Goal: Transaction & Acquisition: Purchase product/service

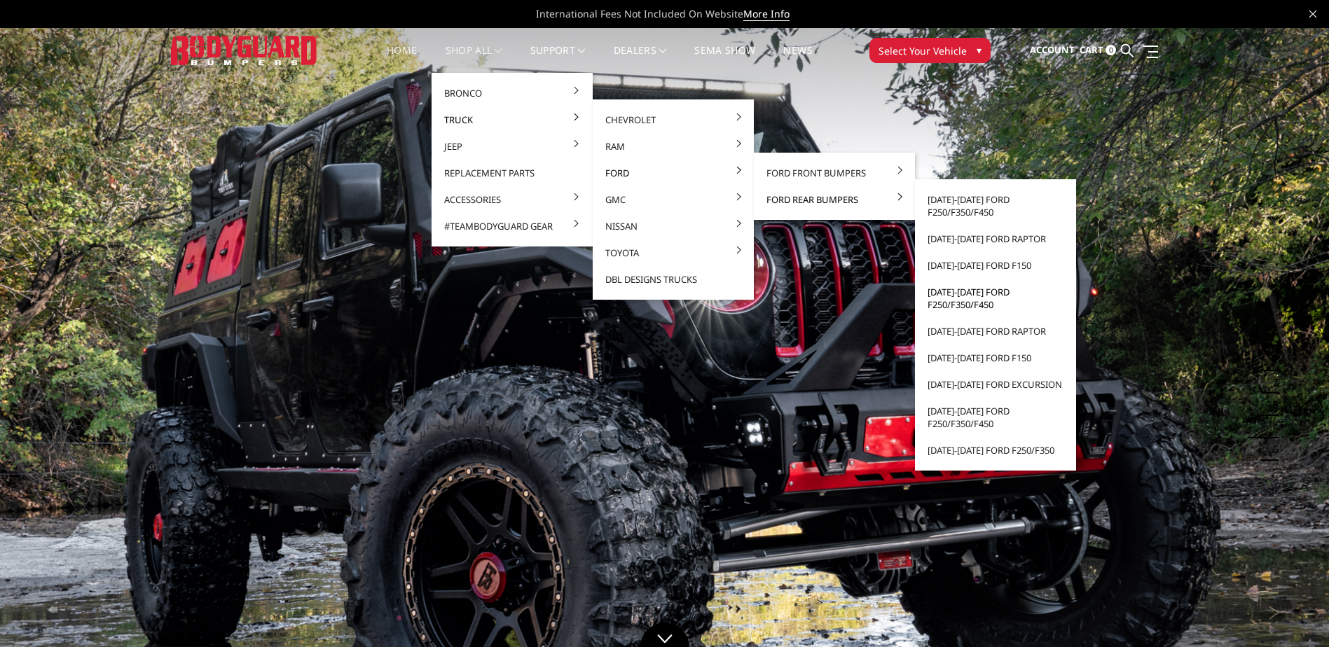
click at [966, 303] on link "[DATE]-[DATE] Ford F250/F350/F450" at bounding box center [996, 298] width 150 height 39
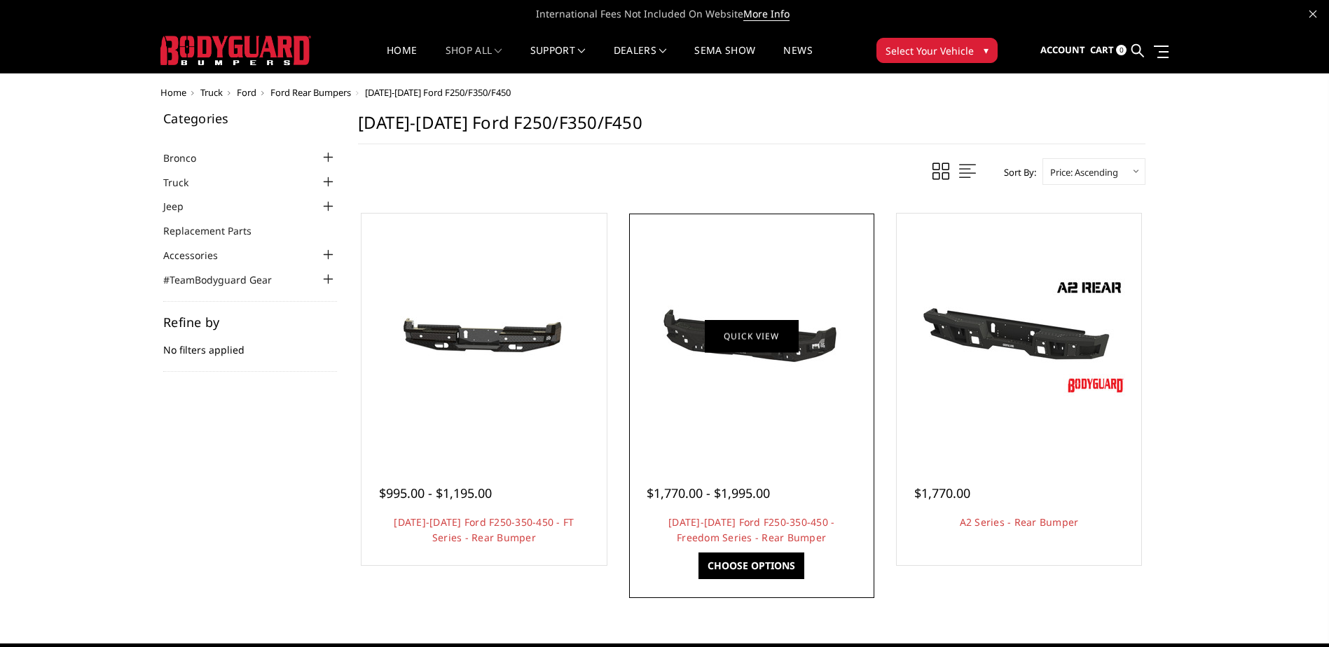
click at [771, 335] on link "Quick view" at bounding box center [752, 336] width 94 height 33
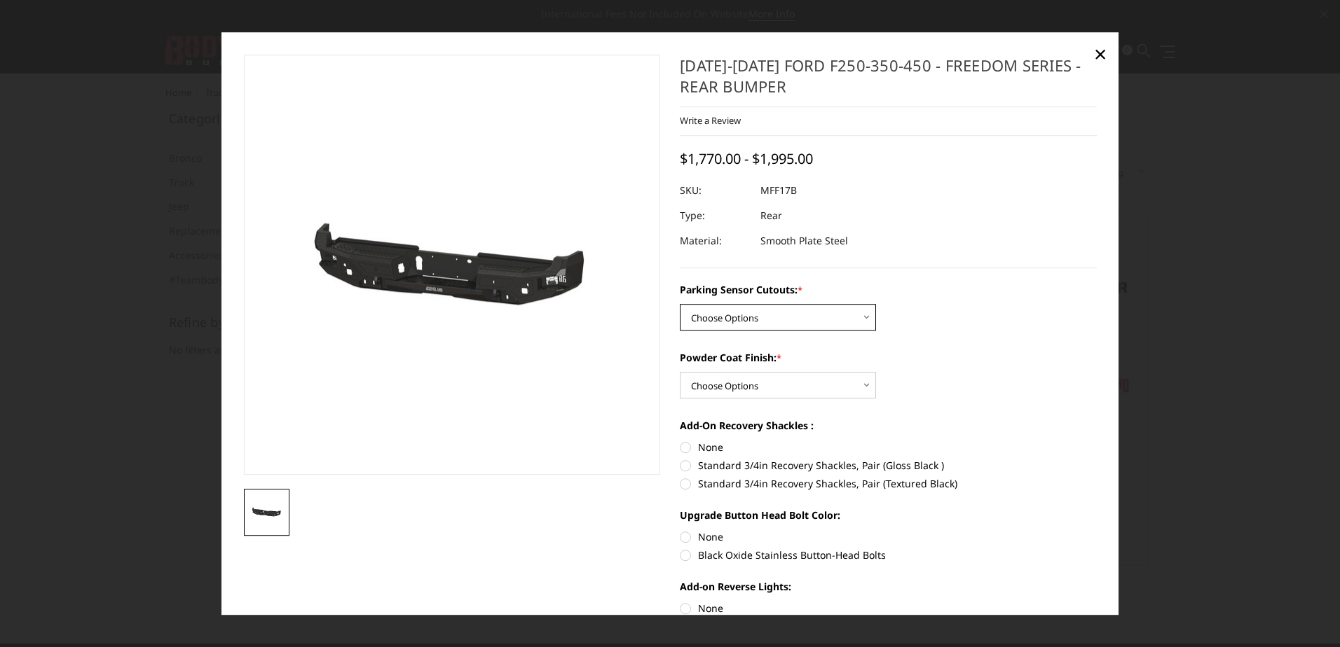
click at [788, 319] on select "Choose Options No - Without Parking Sensor Cutouts Yes - With Parking Sensor Cu…" at bounding box center [778, 318] width 196 height 27
select select "3074"
click at [680, 305] on select "Choose Options No - Without Parking Sensor Cutouts Yes - With Parking Sensor Cu…" at bounding box center [778, 318] width 196 height 27
click at [818, 391] on select "Choose Options Bare Metal Texture Black Powder Coat" at bounding box center [778, 386] width 196 height 27
select select "3076"
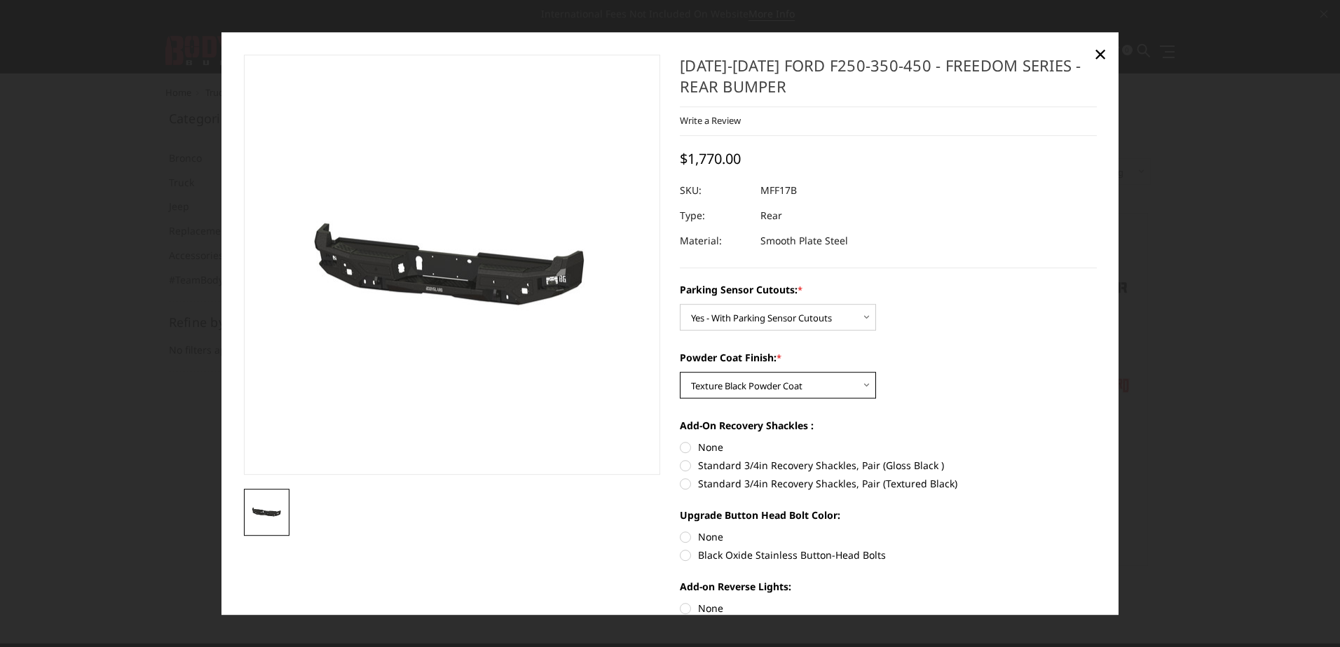
click at [680, 373] on select "Choose Options Bare Metal Texture Black Powder Coat" at bounding box center [778, 386] width 196 height 27
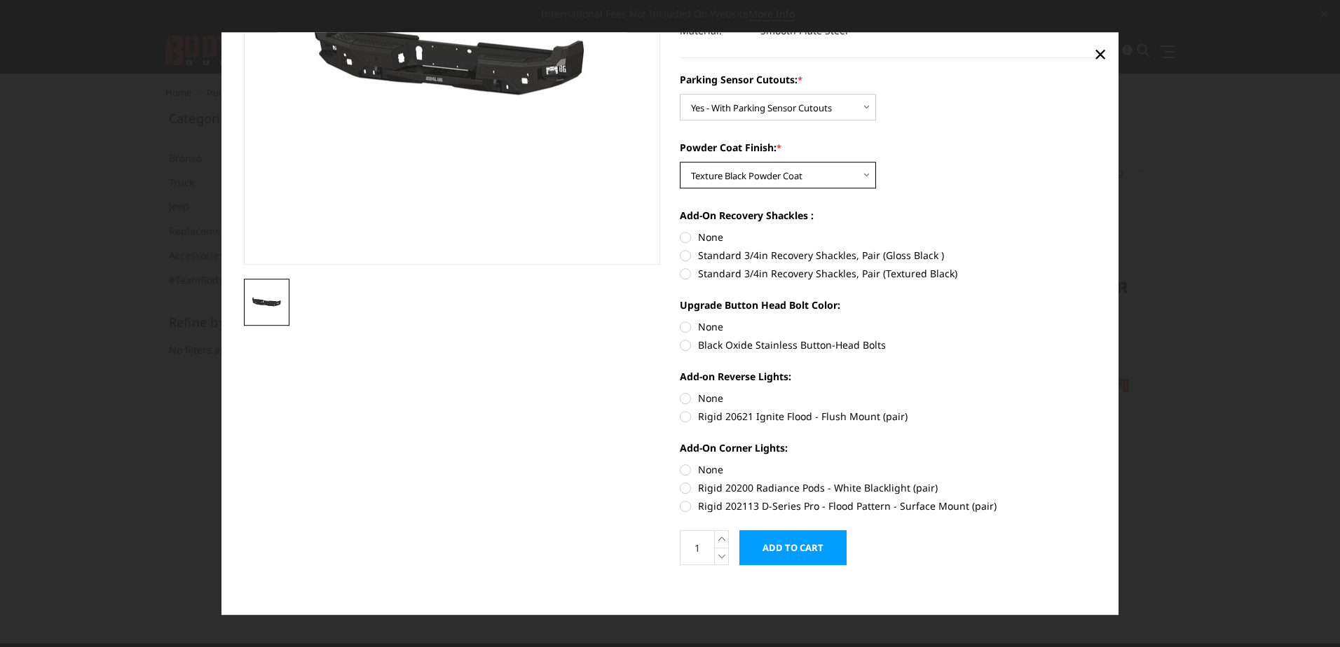
scroll to position [217, 0]
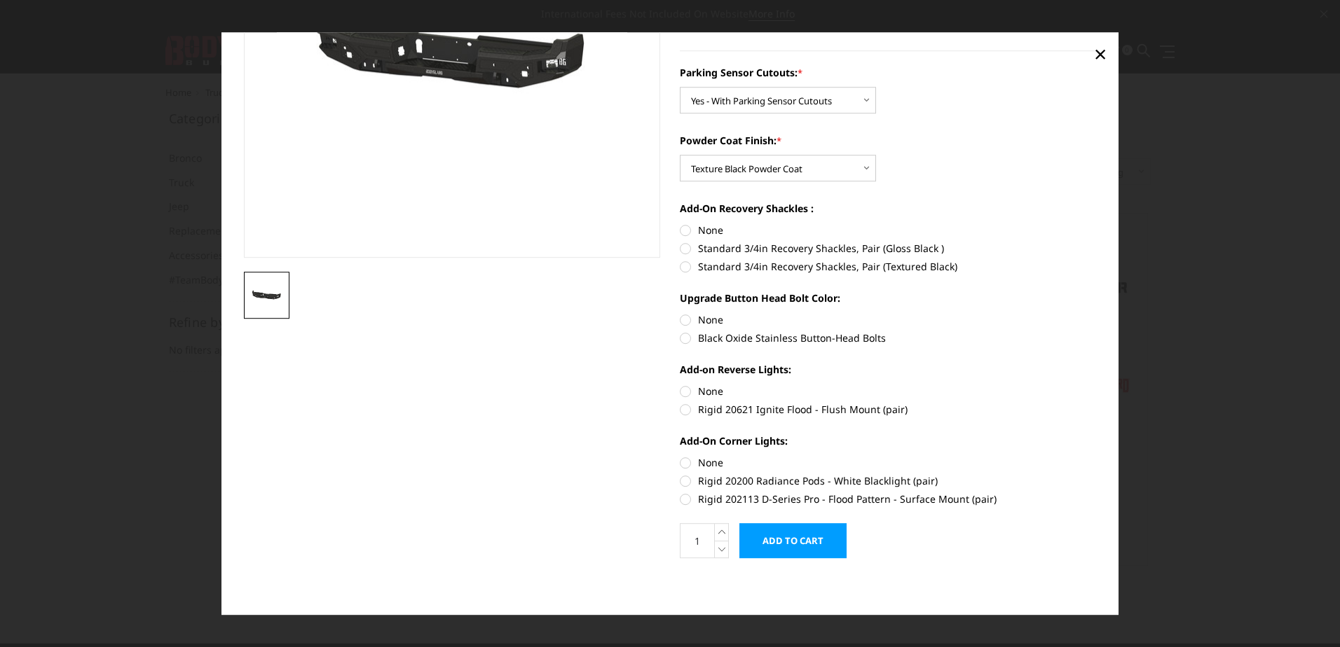
click at [680, 502] on label "Rigid 202113 D-Series Pro - Flood Pattern - Surface Mount (pair)" at bounding box center [888, 500] width 417 height 15
click at [1097, 475] on input "Rigid 202113 D-Series Pro - Flood Pattern - Surface Mount (pair)" at bounding box center [1097, 474] width 1 height 1
radio input "true"
click at [680, 415] on label "Rigid 20621 Ignite Flood - Flush Mount (pair)" at bounding box center [888, 410] width 417 height 15
click at [1097, 385] on input "Rigid 20621 Ignite Flood - Flush Mount (pair)" at bounding box center [1097, 385] width 1 height 1
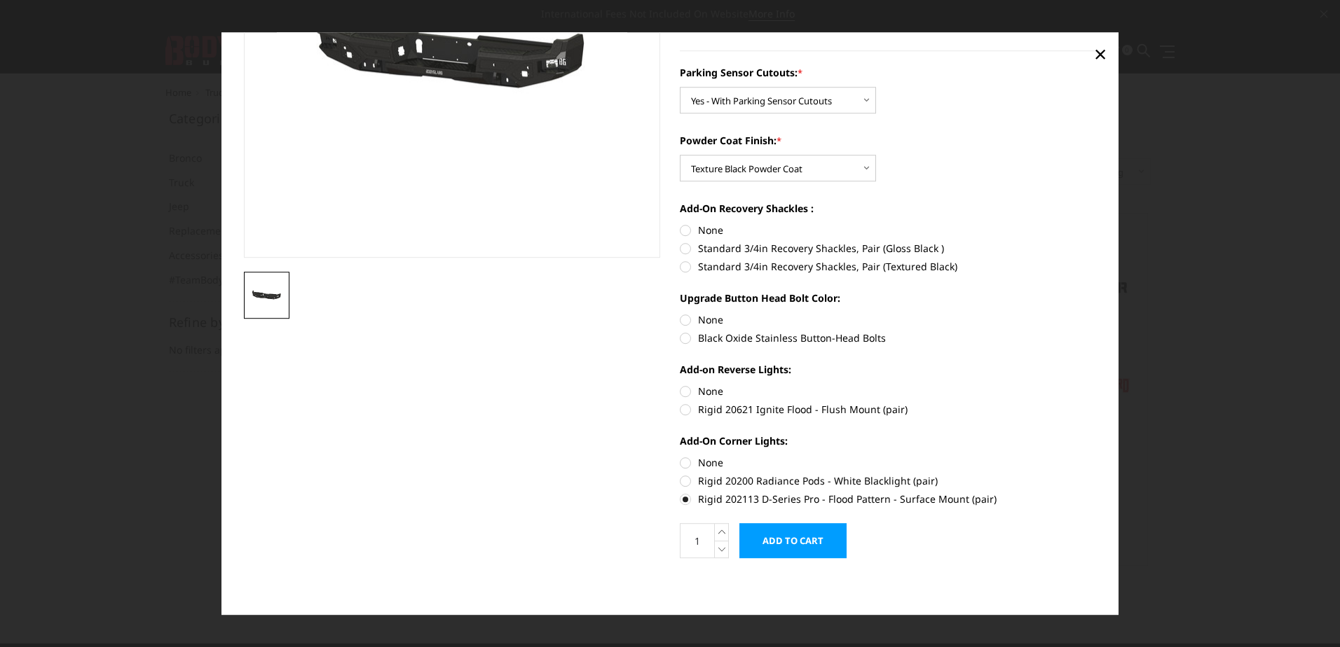
radio input "true"
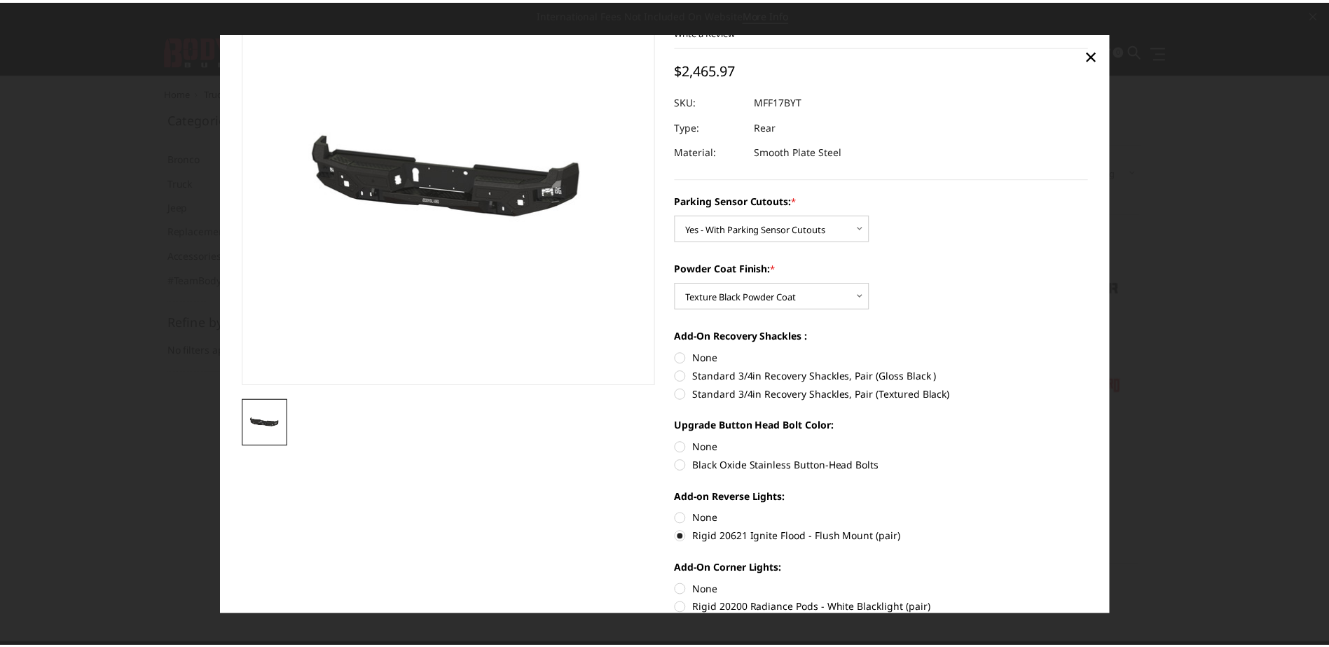
scroll to position [0, 0]
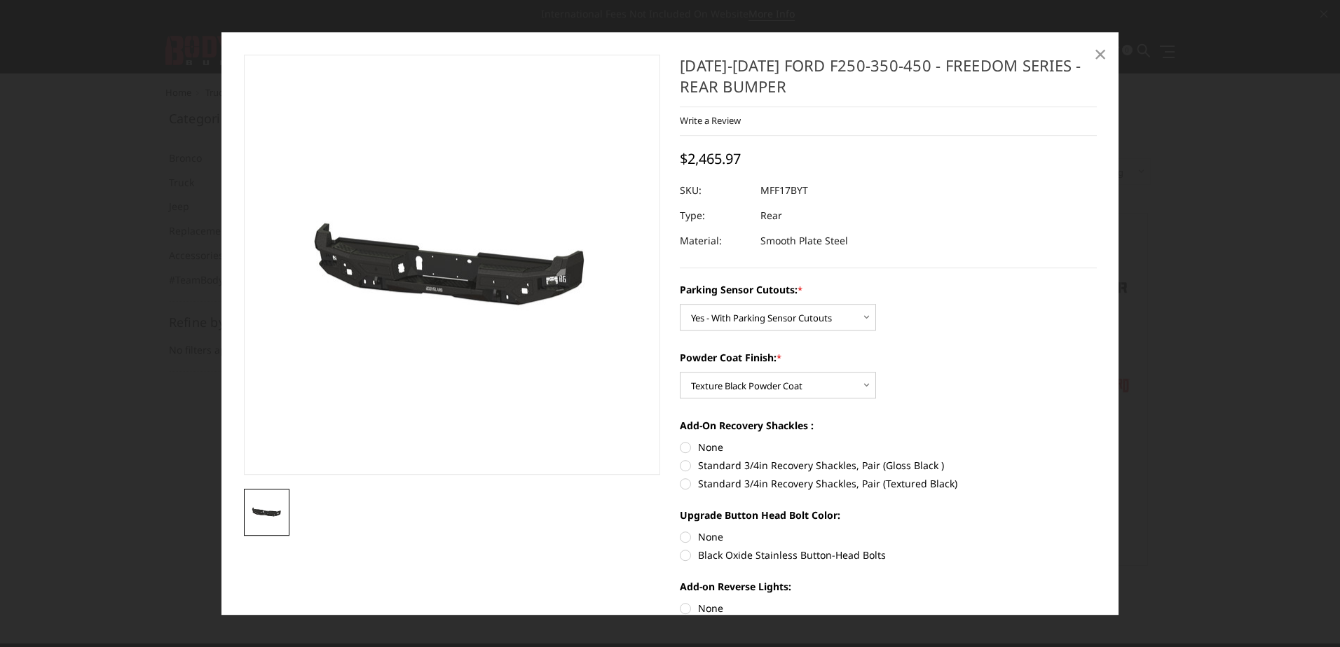
click at [1097, 55] on span "×" at bounding box center [1100, 54] width 13 height 30
